Goal: Contribute content: Contribute content

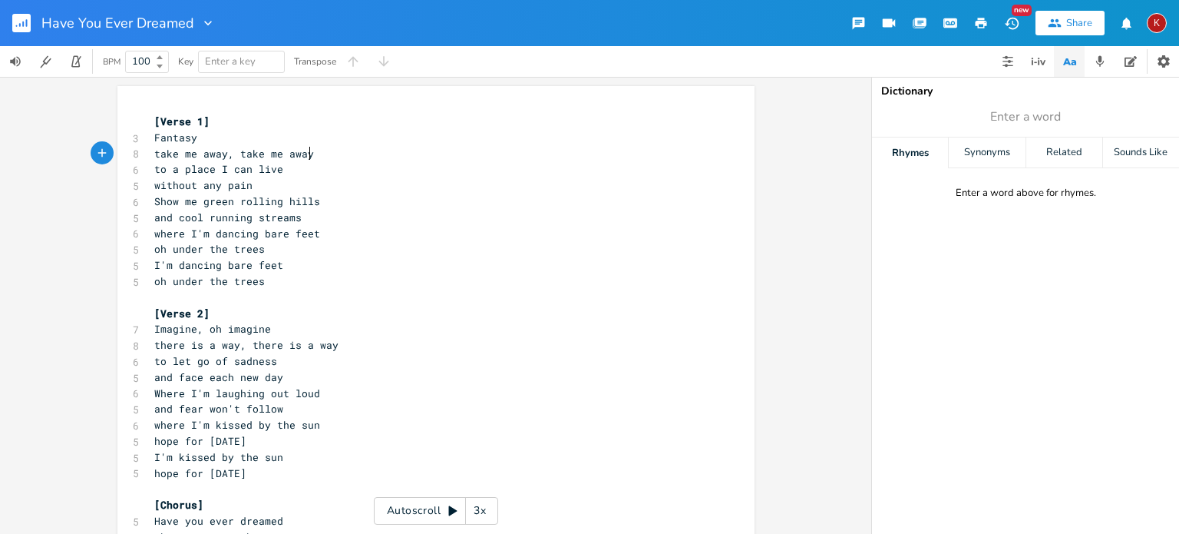
click at [310, 152] on pre "take me away, take me away" at bounding box center [428, 154] width 554 height 16
type textarea "y"
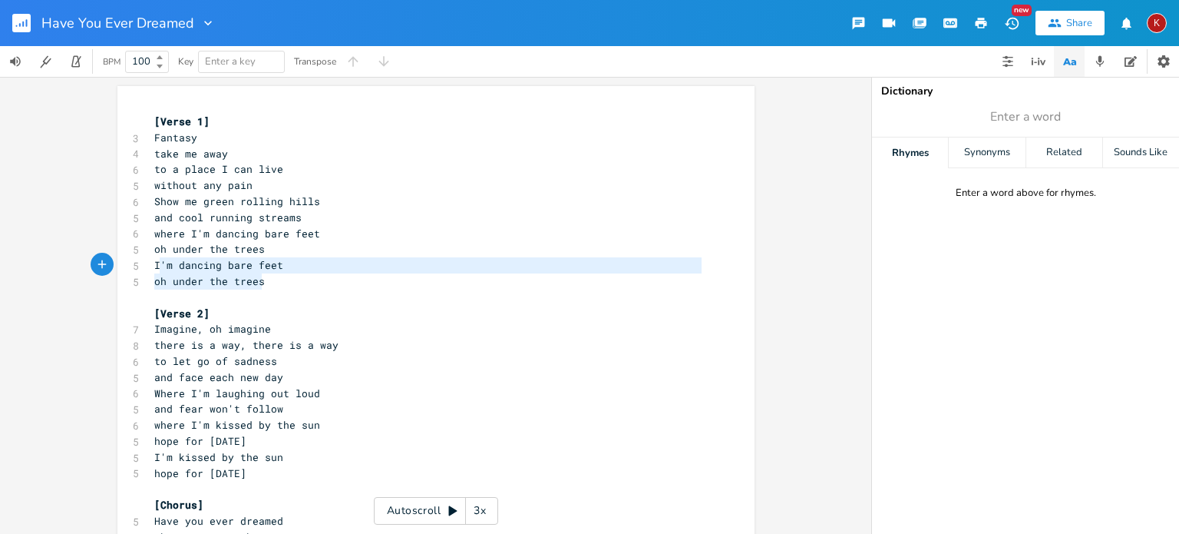
type textarea "I'm dancing bare feet oh under the trees"
drag, startPoint x: 266, startPoint y: 286, endPoint x: 141, endPoint y: 269, distance: 126.3
click at [141, 269] on div "I'm dancing bare feet oh under the trees x [Verse 1] 3 Fantasy 4 take me away 6…" at bounding box center [435, 502] width 637 height 832
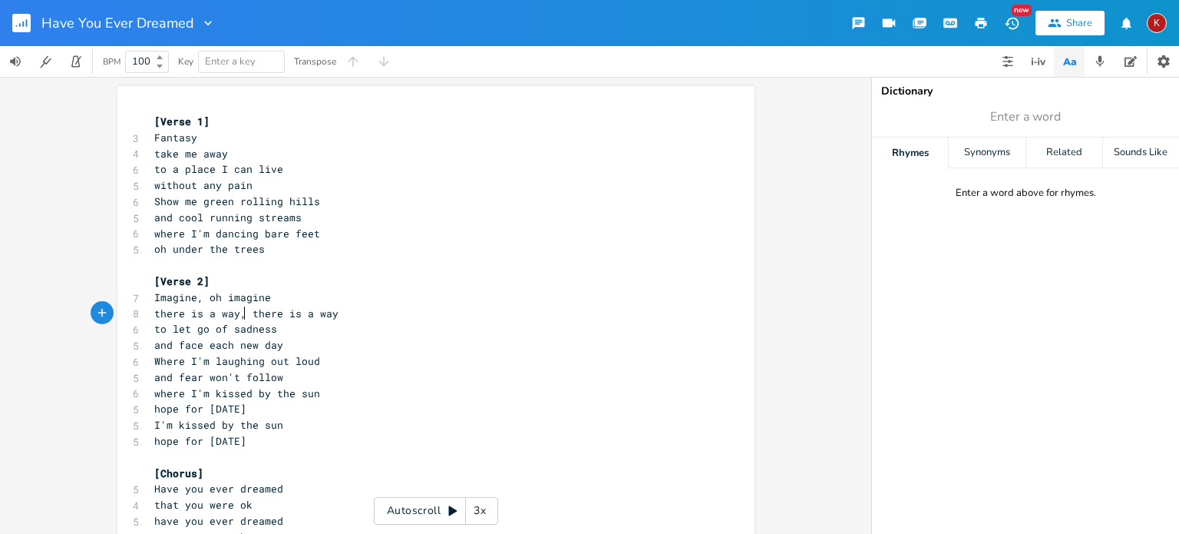
type textarea "oh imagine there is a way,"
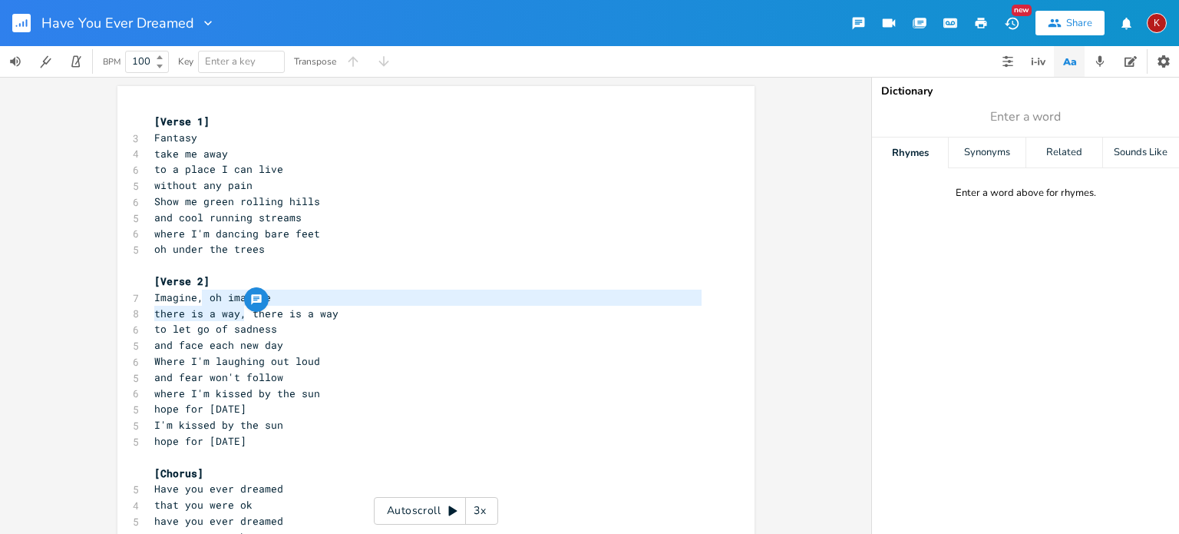
drag, startPoint x: 238, startPoint y: 311, endPoint x: 198, endPoint y: 292, distance: 44.3
click at [198, 292] on div "[Verse 1] 3 Fantasy 4 take me away 6 to a place I can live 5 without any pain 6…" at bounding box center [428, 489] width 554 height 750
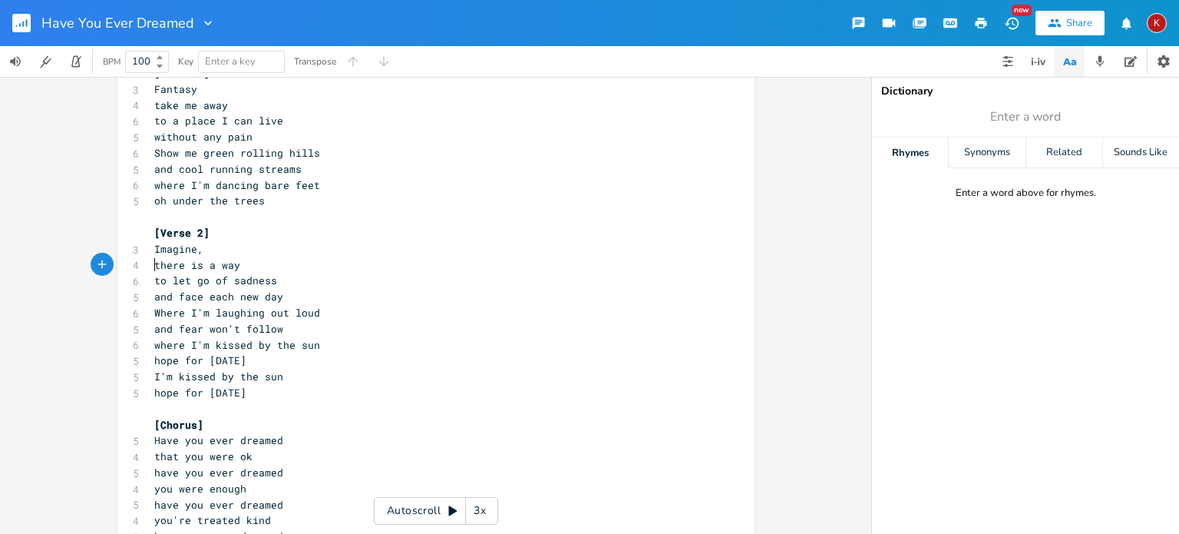
scroll to position [71, 0]
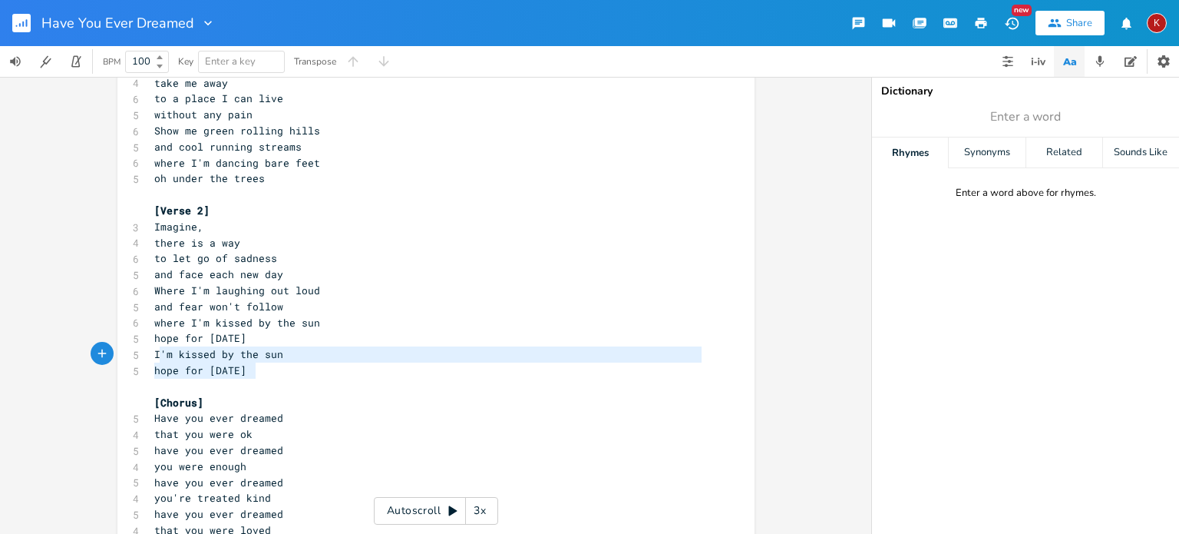
type textarea "I'm kissed by the sun hope for [DATE]"
drag, startPoint x: 260, startPoint y: 373, endPoint x: 143, endPoint y: 357, distance: 117.8
click at [143, 357] on div "I'm kissed by the sun hope for [DATE] x [Verse 1] 3 Fantasy 4 take me away 6 to…" at bounding box center [435, 415] width 637 height 800
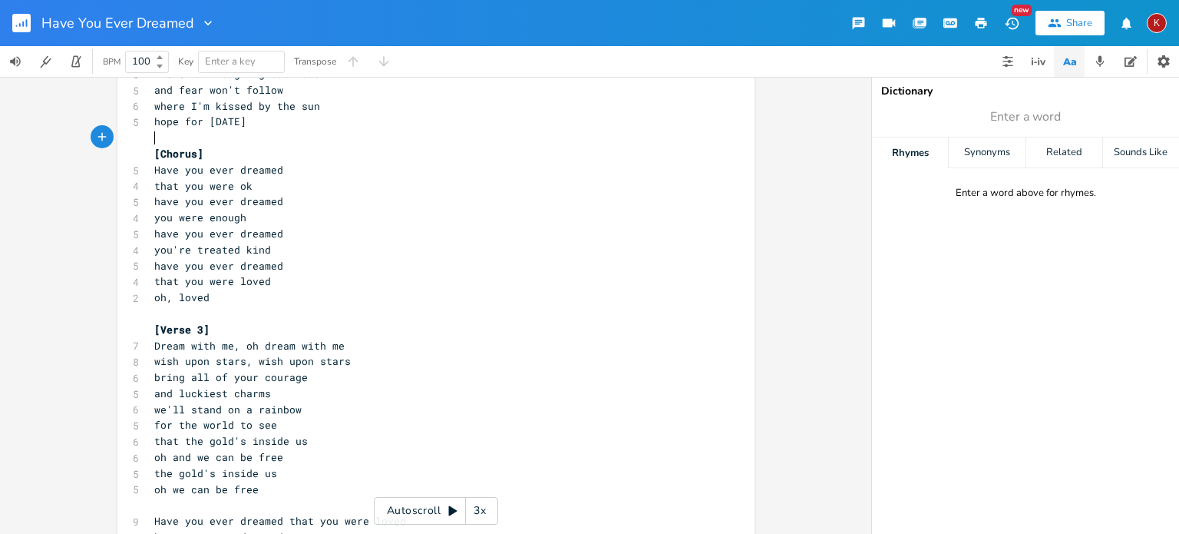
scroll to position [288, 0]
type textarea "oh dream with me"
drag, startPoint x: 342, startPoint y: 346, endPoint x: 241, endPoint y: 342, distance: 100.7
click at [241, 342] on pre "Dream with me, oh dream with me" at bounding box center [428, 345] width 554 height 16
click at [346, 357] on pre "wish upon stars, wish upon stars" at bounding box center [428, 360] width 554 height 16
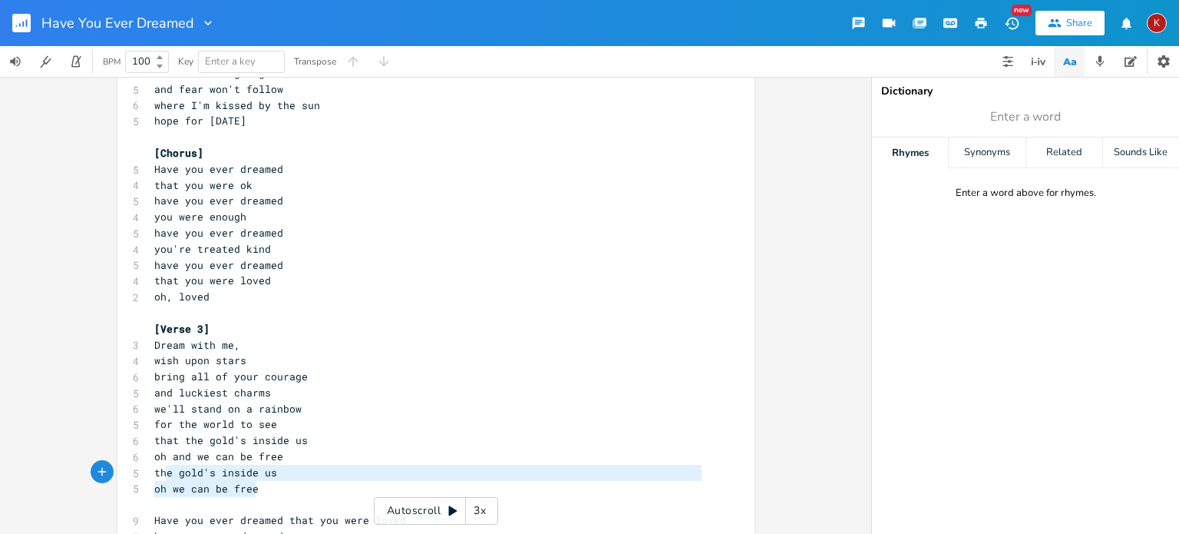
type textarea "the gold's inside us oh we can be free"
drag, startPoint x: 268, startPoint y: 494, endPoint x: 132, endPoint y: 472, distance: 137.7
click at [151, 472] on div "[Verse 1] 3 Fantasy 4 take me away 6 to a place I can live 5 without any pain 6…" at bounding box center [428, 185] width 554 height 719
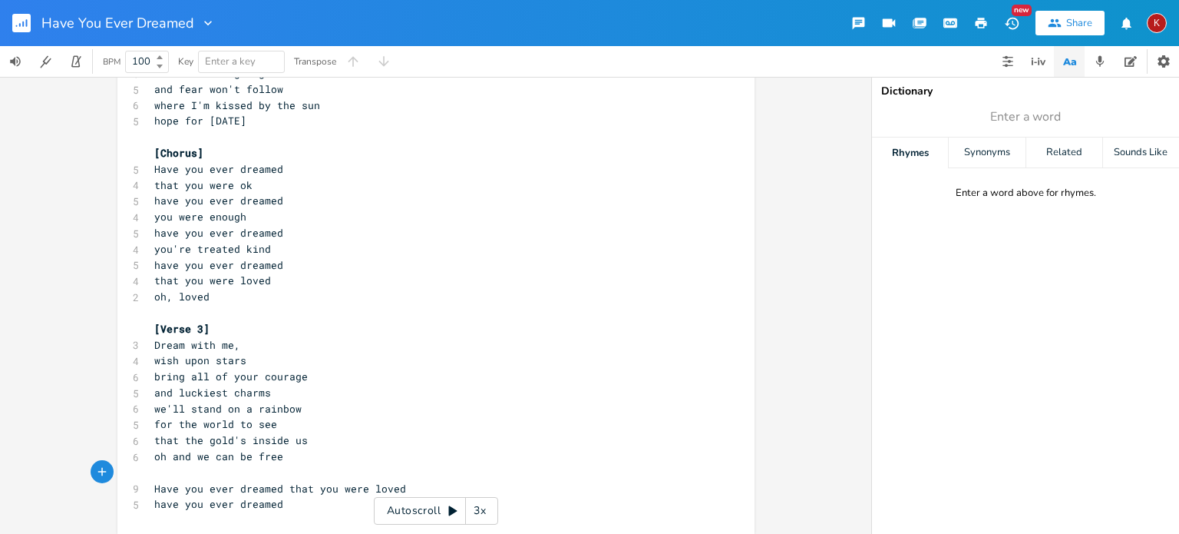
scroll to position [297, 0]
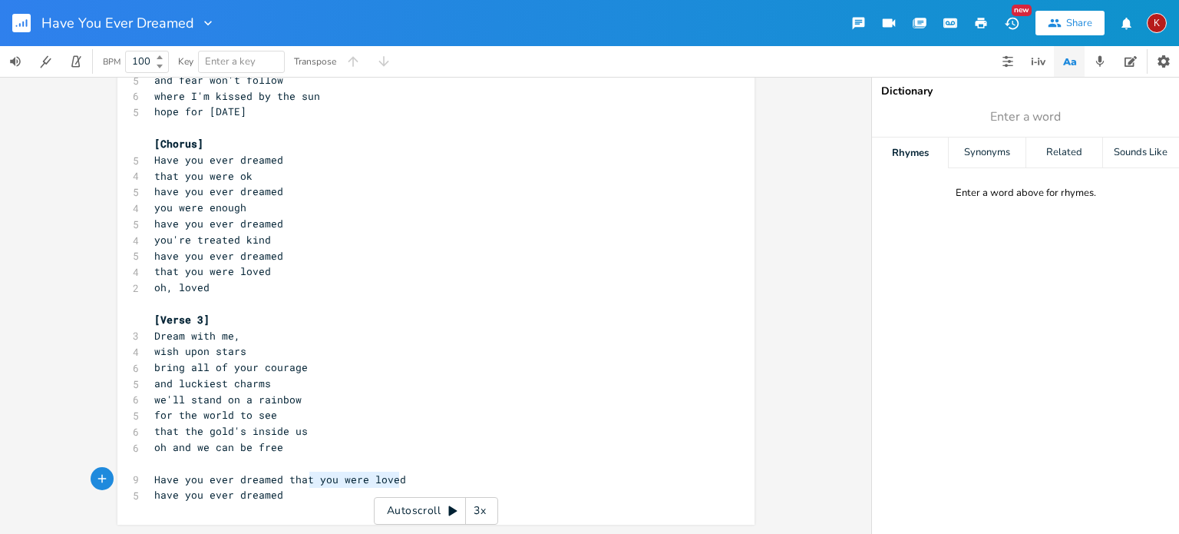
type textarea "that you were loved"
drag, startPoint x: 405, startPoint y: 478, endPoint x: 279, endPoint y: 474, distance: 126.0
click at [279, 474] on pre "Have you ever dreamed that you were loved" at bounding box center [428, 479] width 554 height 16
click at [279, 496] on pre "have you ever dreamed" at bounding box center [428, 495] width 554 height 16
type textarea "that you were loved"
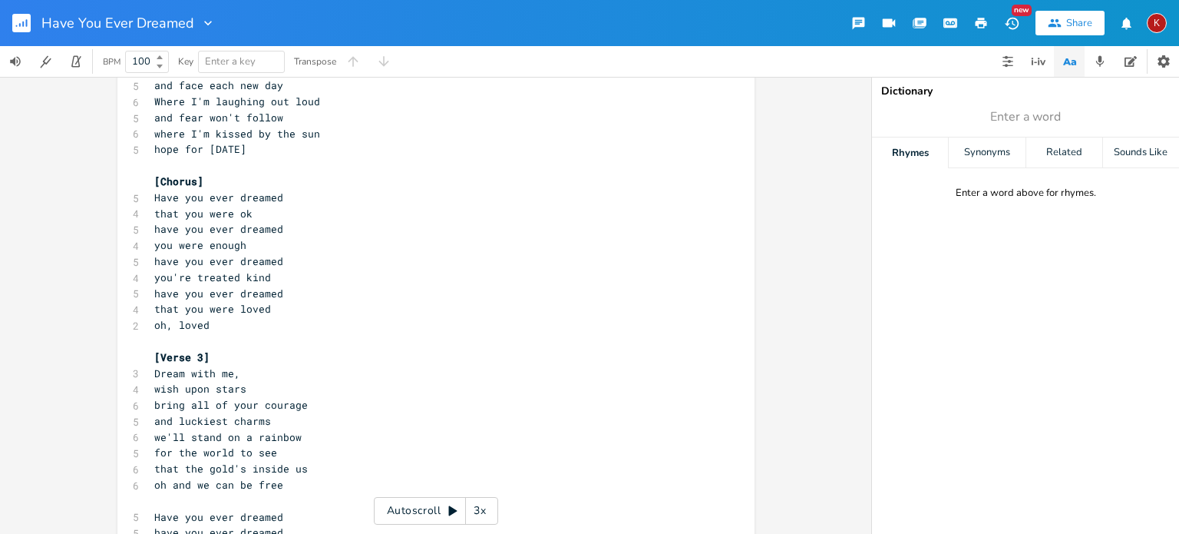
scroll to position [313, 0]
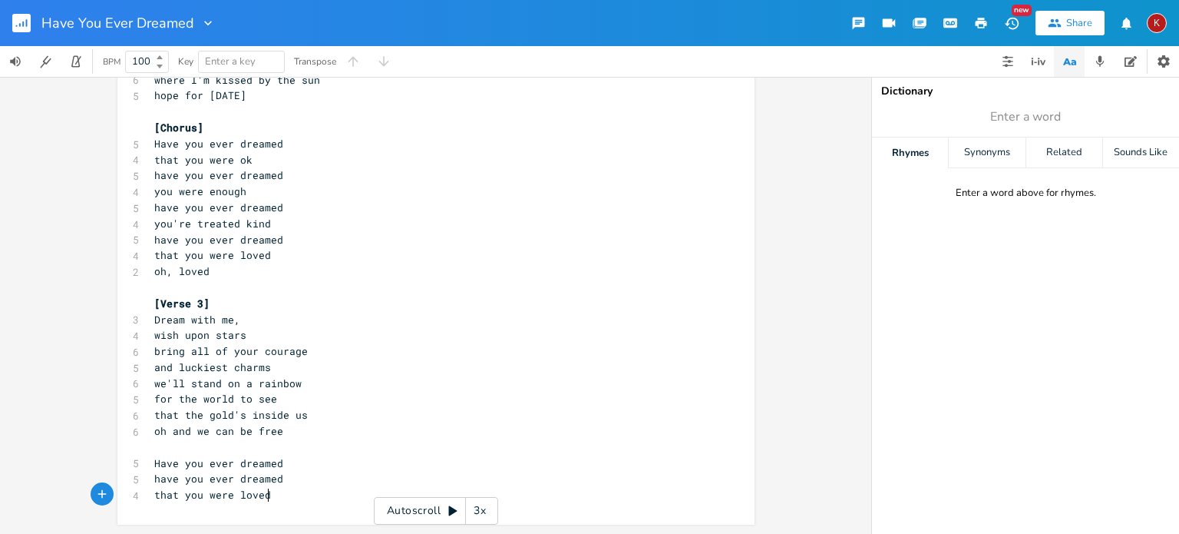
click at [167, 431] on span "oh and we can be free" at bounding box center [218, 431] width 129 height 14
click at [981, 18] on icon "button" at bounding box center [981, 23] width 14 height 14
